Goal: Navigation & Orientation: Find specific page/section

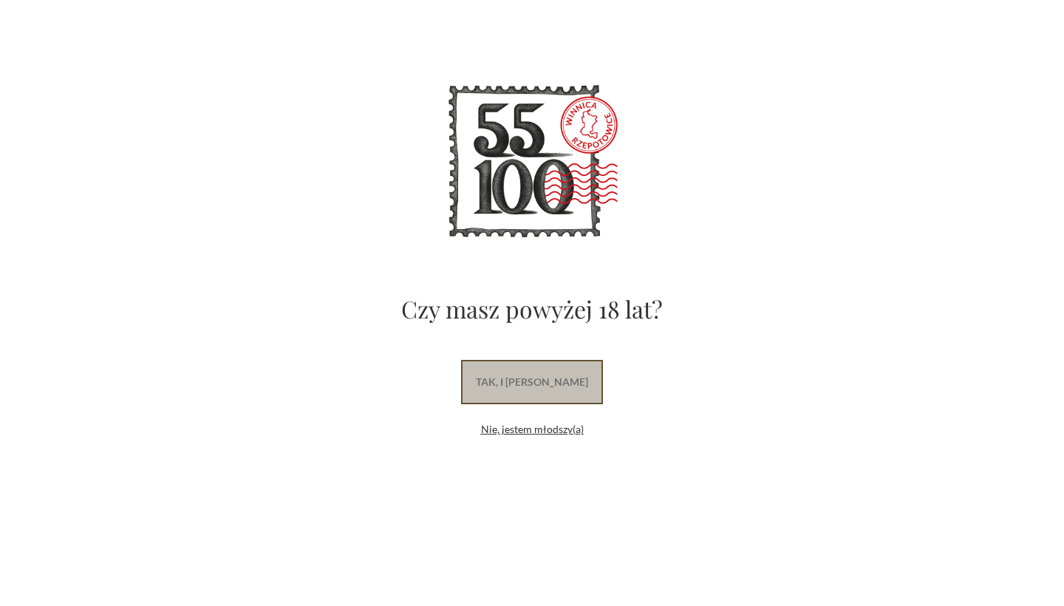
click at [504, 373] on link "tak, i uwielbiam wino" at bounding box center [532, 382] width 142 height 44
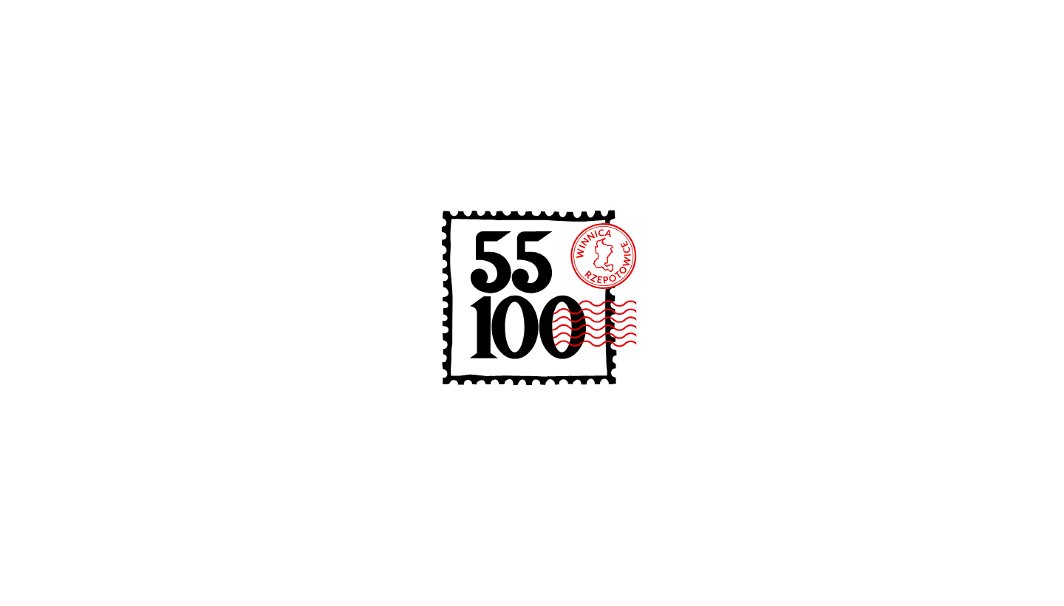
click at [529, 264] on icon at bounding box center [532, 301] width 237 height 237
click at [588, 251] on icon at bounding box center [532, 301] width 237 height 237
click at [566, 350] on icon at bounding box center [532, 301] width 237 height 237
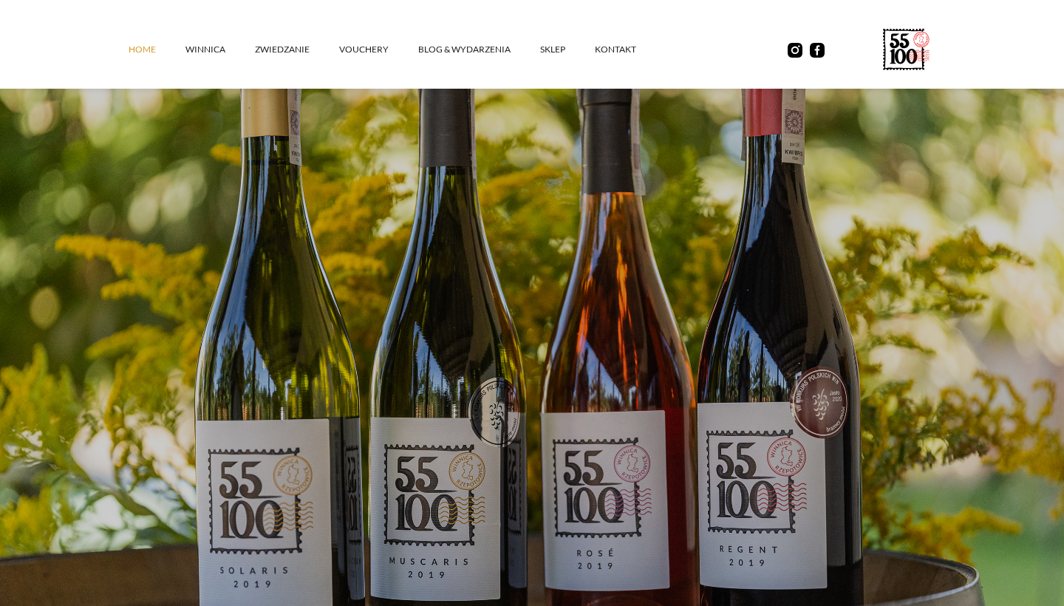
scroll to position [77, 0]
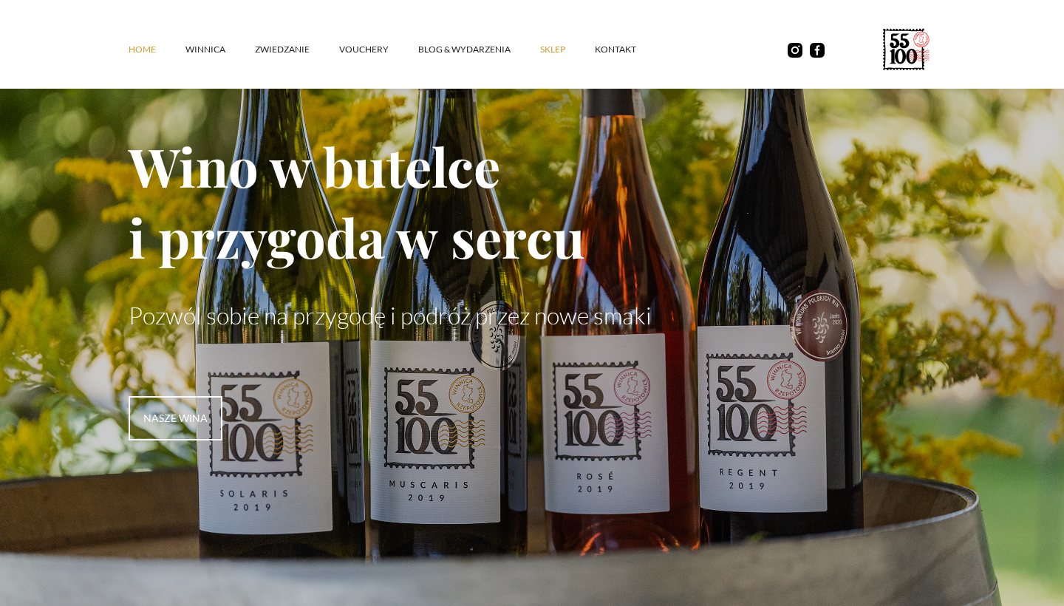
click at [552, 48] on link "SKLEP" at bounding box center [567, 49] width 55 height 44
